Goal: Task Accomplishment & Management: Complete application form

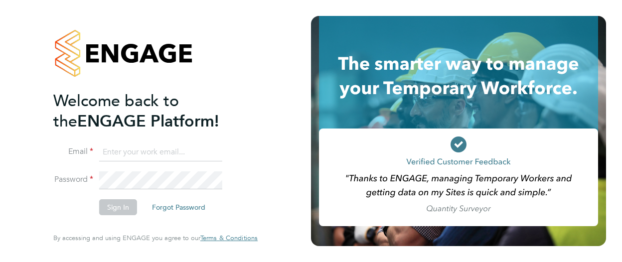
type input "michael.hulme@apleona.com"
click at [124, 207] on button "Sign In" at bounding box center [118, 207] width 38 height 16
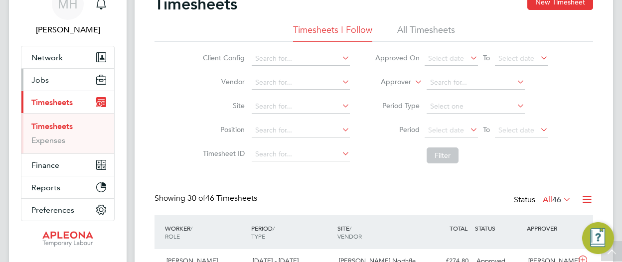
click at [45, 81] on span "Jobs" at bounding box center [39, 79] width 17 height 9
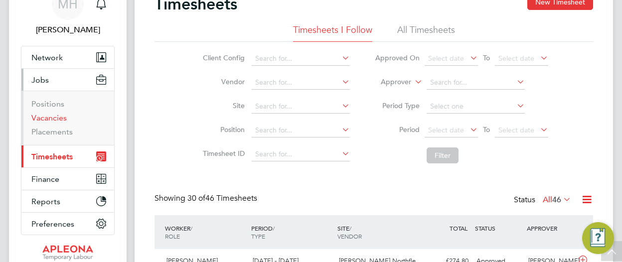
click at [57, 120] on link "Vacancies" at bounding box center [48, 117] width 35 height 9
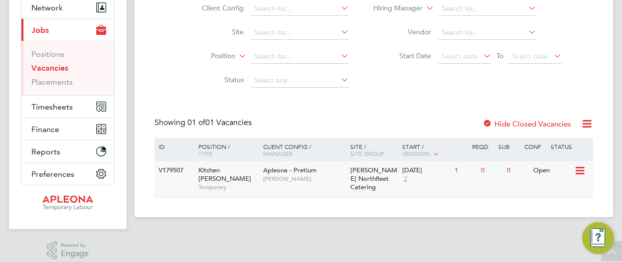
click at [580, 172] on icon at bounding box center [579, 171] width 10 height 12
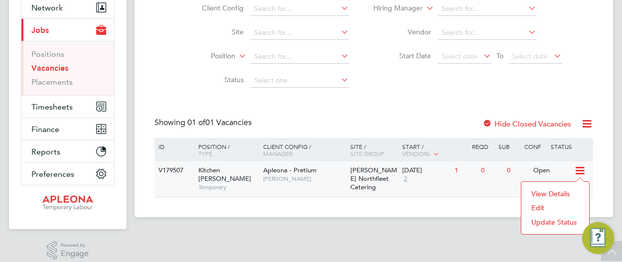
click at [541, 208] on li "Edit" at bounding box center [555, 208] width 58 height 14
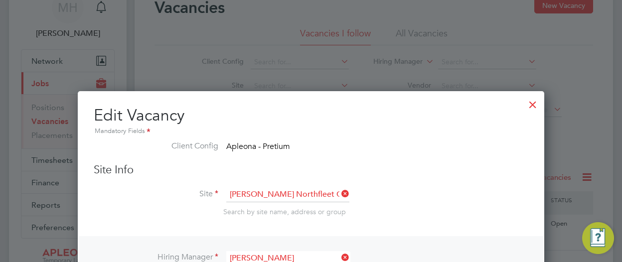
click at [533, 109] on div at bounding box center [533, 102] width 18 height 18
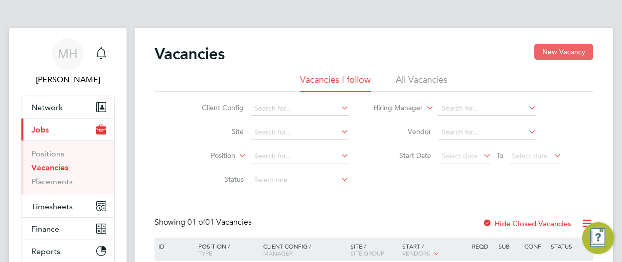
click at [578, 52] on button "New Vacancy" at bounding box center [563, 52] width 59 height 16
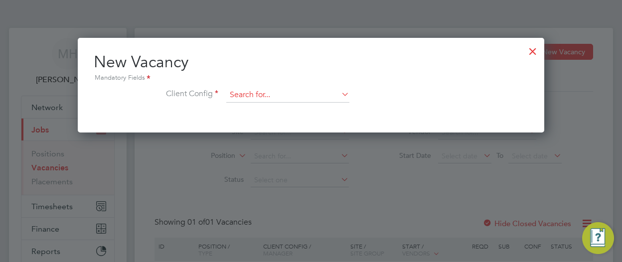
click at [320, 96] on input at bounding box center [287, 95] width 123 height 15
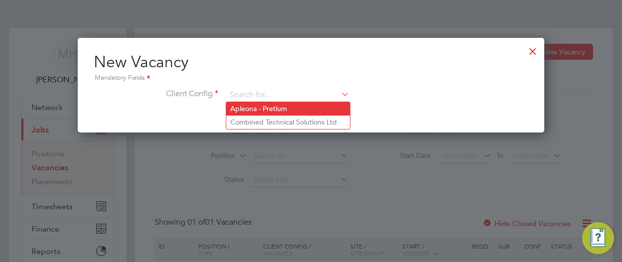
click at [273, 111] on li "Apleona - Pretium" at bounding box center [288, 108] width 124 height 13
type input "Apleona - Pretium"
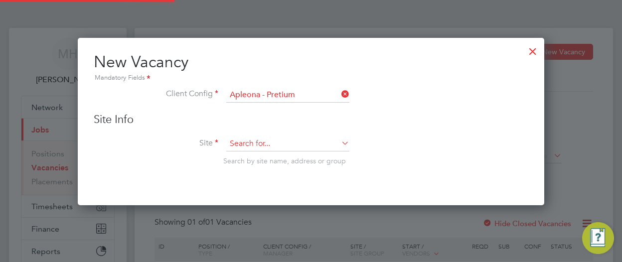
click at [282, 145] on input at bounding box center [287, 144] width 123 height 15
click at [288, 234] on b "North" at bounding box center [297, 236] width 19 height 8
type input "[PERSON_NAME] Northfleet Catering"
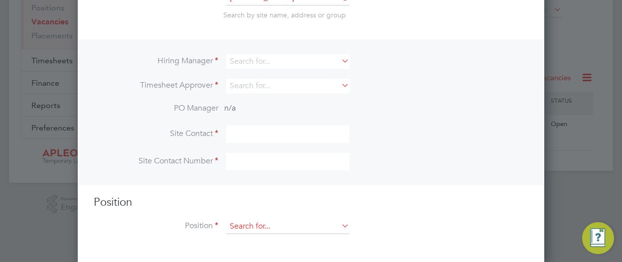
click at [313, 228] on input at bounding box center [287, 226] width 123 height 15
click at [258, 242] on li "Ki tchen Porter" at bounding box center [288, 238] width 124 height 13
type input "Kitchen [PERSON_NAME]"
type textarea "The kitchen porter is responsible for ensuring standards are maintained within …"
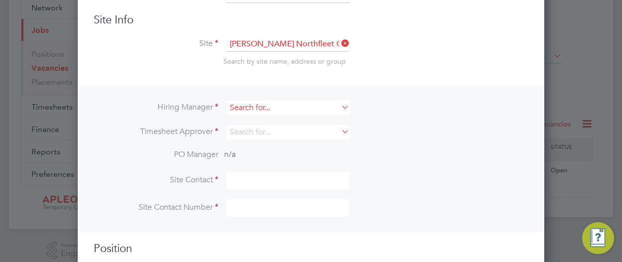
click at [290, 107] on input at bounding box center [287, 108] width 123 height 14
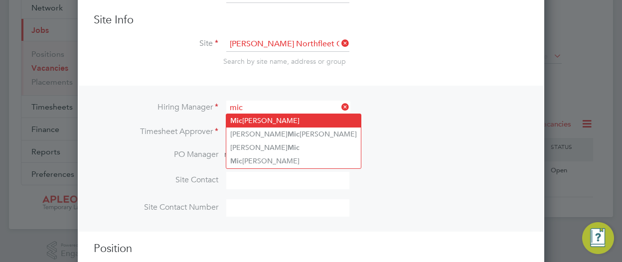
click at [279, 118] on li "Mic hael Hulme" at bounding box center [293, 120] width 135 height 13
type input "[PERSON_NAME]"
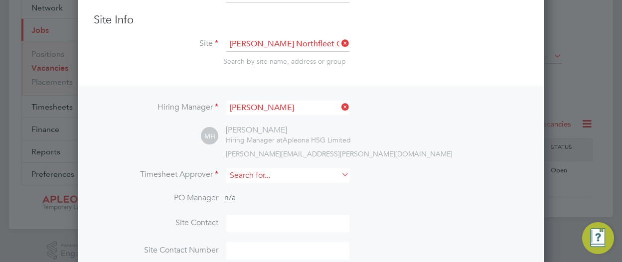
click at [309, 179] on input at bounding box center [287, 175] width 123 height 14
click at [306, 189] on li "Mic hael Hulme" at bounding box center [293, 187] width 135 height 13
type input "[PERSON_NAME]"
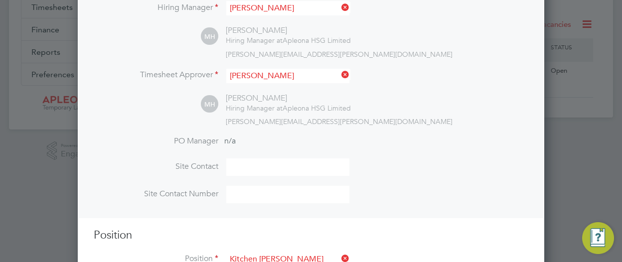
click at [328, 166] on input at bounding box center [287, 166] width 123 height 17
type input "[PERSON_NAME]"
click at [318, 193] on input at bounding box center [287, 194] width 123 height 17
type input "07941230982"
click at [454, 175] on li "Site Contact Michael Hulme" at bounding box center [311, 171] width 434 height 27
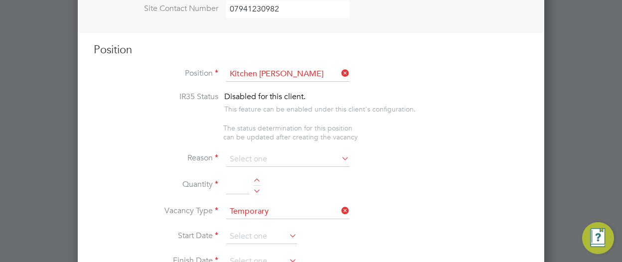
scroll to position [399, 0]
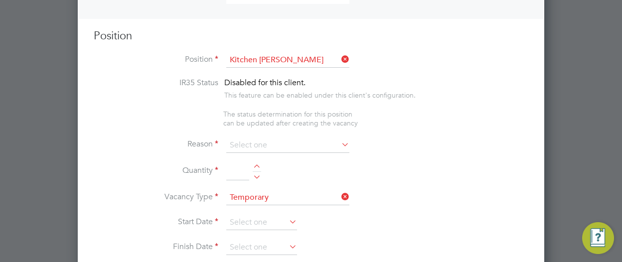
click at [339, 141] on icon at bounding box center [339, 145] width 0 height 14
click at [318, 146] on input at bounding box center [287, 145] width 123 height 15
click at [264, 172] on li "Holiday" at bounding box center [288, 170] width 124 height 13
type input "Holiday"
click at [256, 164] on div at bounding box center [257, 167] width 8 height 7
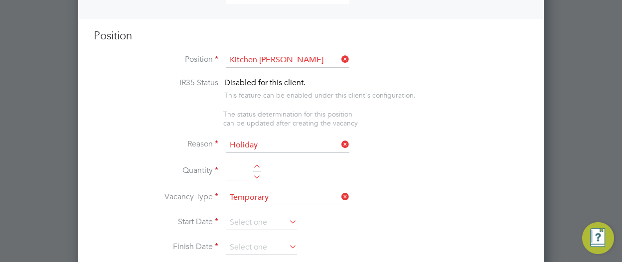
type input "1"
click at [290, 169] on li "Quantity 1" at bounding box center [311, 177] width 434 height 28
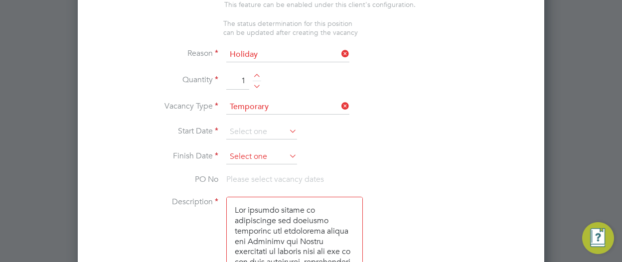
scroll to position [498, 0]
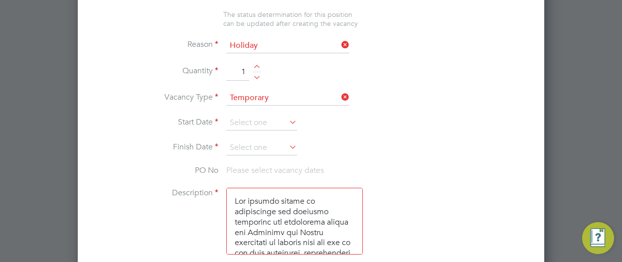
click at [287, 118] on icon at bounding box center [287, 122] width 0 height 14
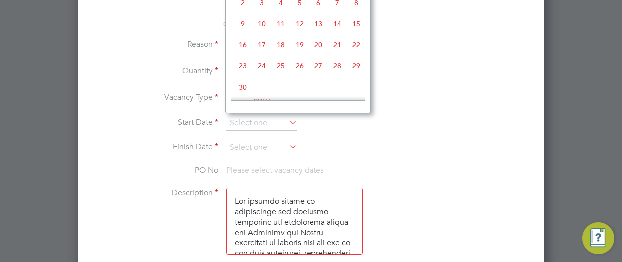
scroll to position [299, 0]
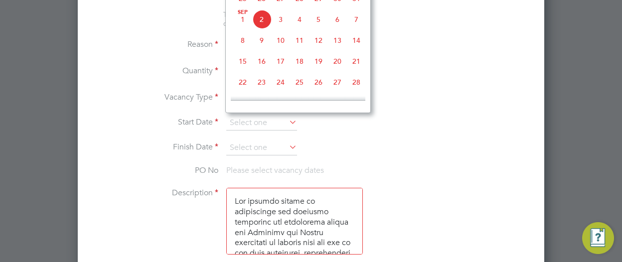
click at [268, 26] on span "2" at bounding box center [261, 19] width 19 height 19
type input "[DATE]"
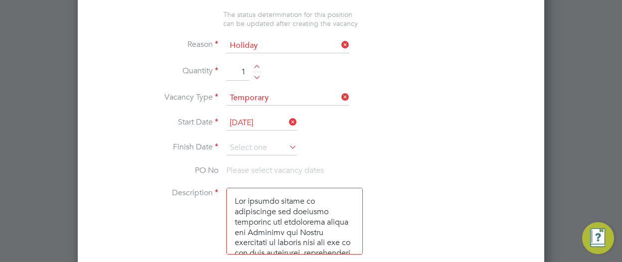
click at [287, 146] on icon at bounding box center [287, 147] width 0 height 14
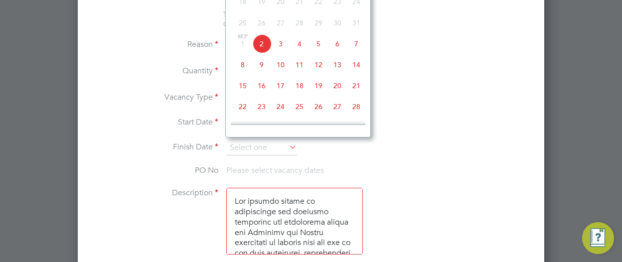
click at [262, 48] on span "2" at bounding box center [261, 43] width 19 height 19
type input "[DATE]"
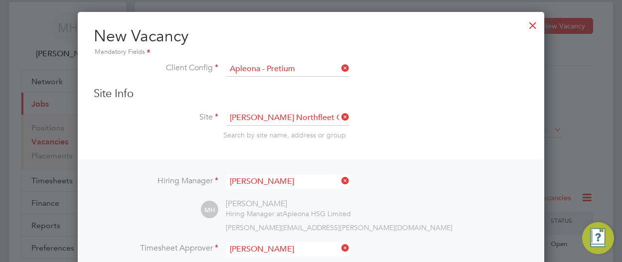
scroll to position [0, 0]
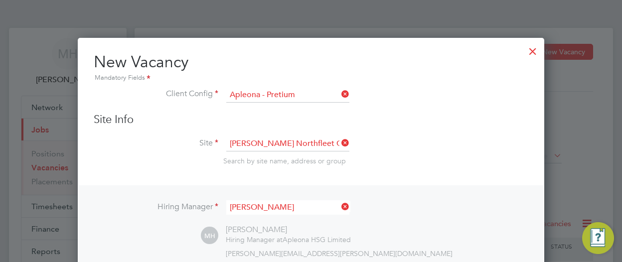
click at [534, 50] on div at bounding box center [533, 49] width 18 height 18
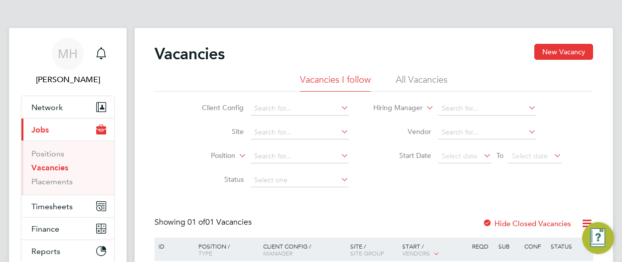
click at [169, 78] on ul "Vacancies I follow All Vacancies" at bounding box center [373, 83] width 438 height 18
click at [57, 169] on link "Vacancies" at bounding box center [49, 167] width 37 height 9
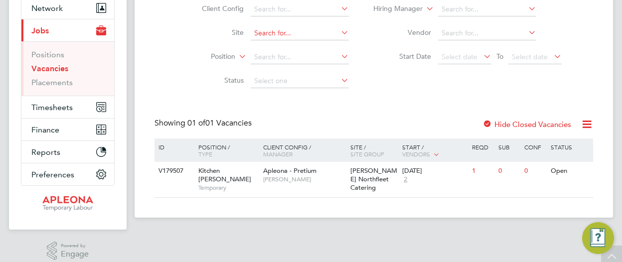
scroll to position [100, 0]
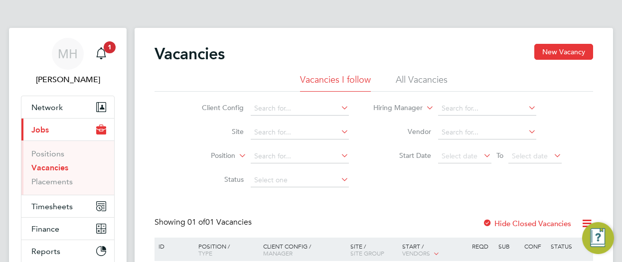
click at [59, 167] on link "Vacancies" at bounding box center [49, 167] width 37 height 9
click at [41, 128] on span "Jobs" at bounding box center [39, 129] width 17 height 9
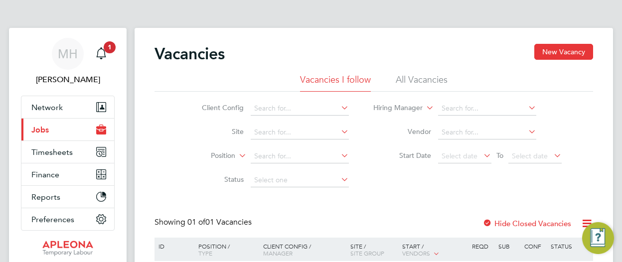
click at [45, 127] on span "Jobs" at bounding box center [39, 129] width 17 height 9
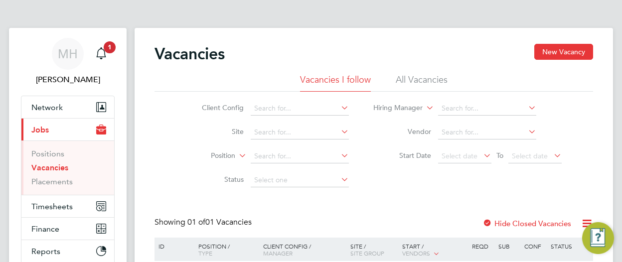
click at [46, 166] on link "Vacancies" at bounding box center [49, 167] width 37 height 9
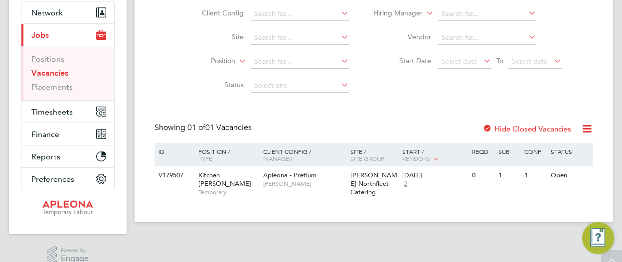
scroll to position [108, 0]
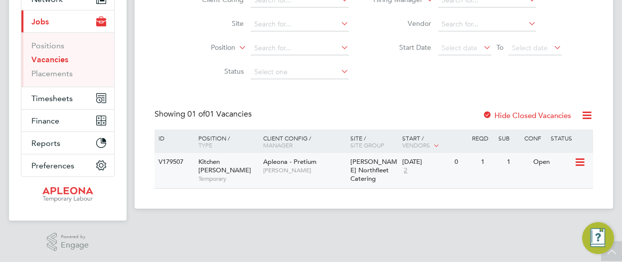
click at [580, 159] on icon at bounding box center [579, 162] width 10 height 12
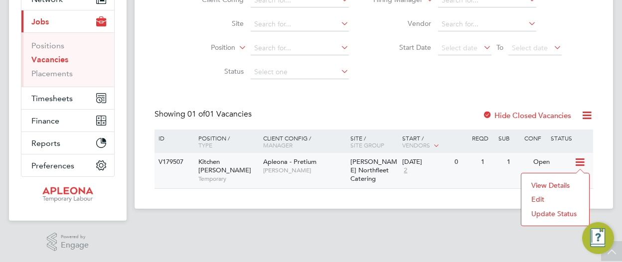
click at [546, 183] on li "View Details" at bounding box center [555, 185] width 58 height 14
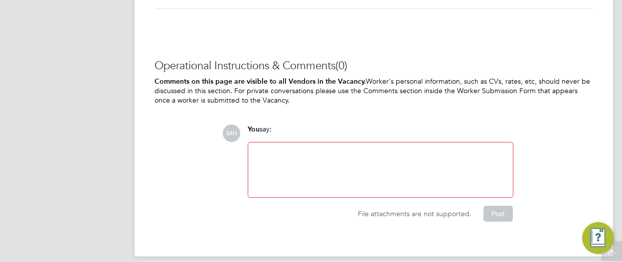
scroll to position [1139, 0]
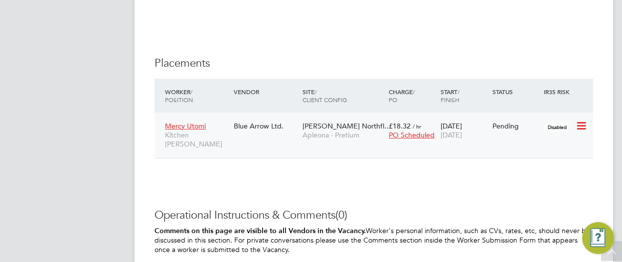
click at [194, 124] on span "Mercy Utomi" at bounding box center [185, 126] width 41 height 9
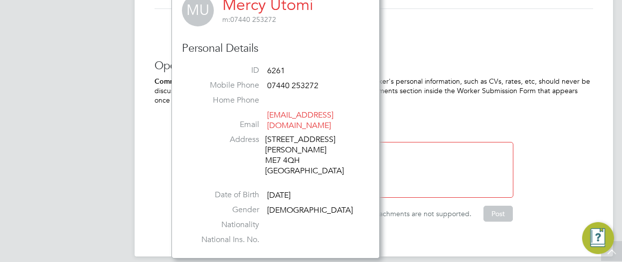
click at [552, 143] on div "MH You say: Attachments are not supported File attachments are not supported. P…" at bounding box center [407, 173] width 371 height 97
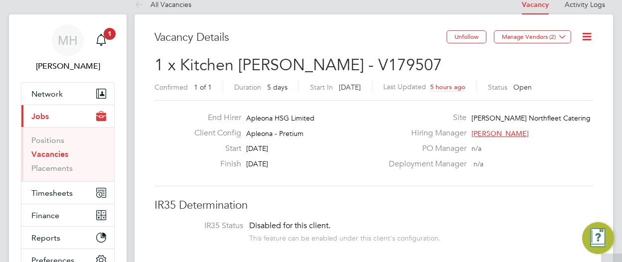
scroll to position [0, 0]
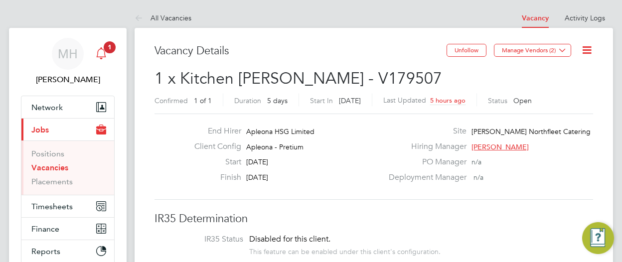
click at [100, 48] on icon "Main navigation" at bounding box center [101, 53] width 12 height 12
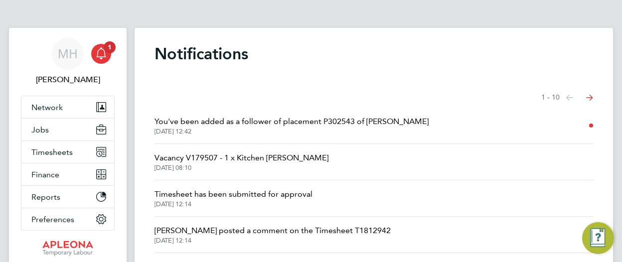
click at [189, 120] on span "You've been added as a follower of placement P302543 of [PERSON_NAME]" at bounding box center [291, 122] width 274 height 12
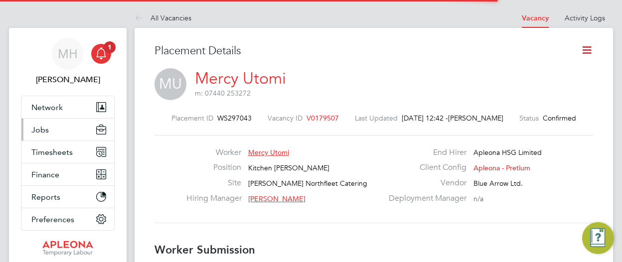
scroll to position [15, 197]
